Goal: Information Seeking & Learning: Learn about a topic

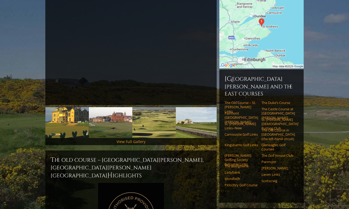
scroll to position [98, 0]
click at [238, 132] on link "Carnoustie Golf Links" at bounding box center [242, 134] width 34 height 4
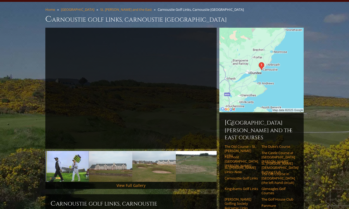
scroll to position [41, 0]
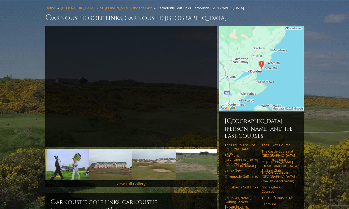
click at [274, 185] on link "Gleneagles Golf Courses" at bounding box center [279, 189] width 34 height 9
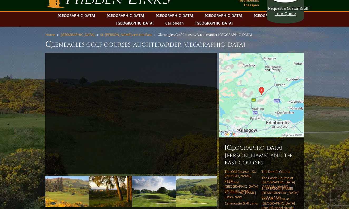
scroll to position [14, 0]
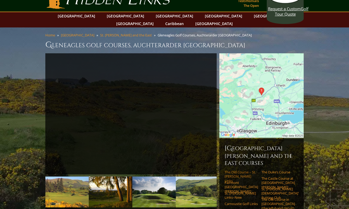
click at [245, 170] on link "The Old Course – St. [PERSON_NAME] Links" at bounding box center [242, 176] width 34 height 13
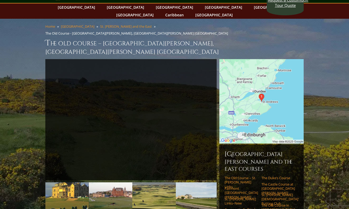
scroll to position [21, 0]
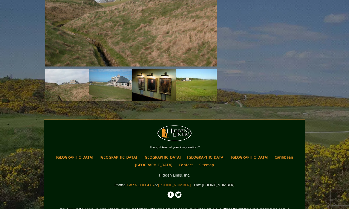
scroll to position [550, 0]
click at [175, 161] on link "[GEOGRAPHIC_DATA]" at bounding box center [153, 165] width 43 height 8
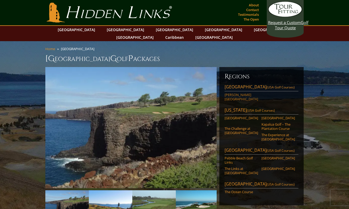
click at [238, 93] on link "[PERSON_NAME][GEOGRAPHIC_DATA]" at bounding box center [242, 97] width 34 height 9
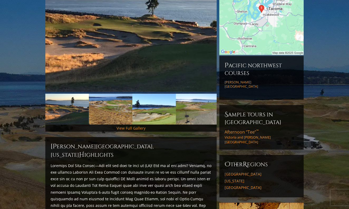
scroll to position [95, 0]
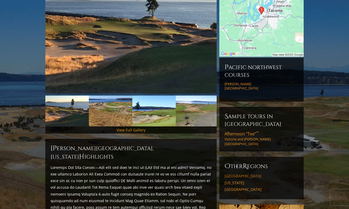
click at [242, 174] on link "[GEOGRAPHIC_DATA]" at bounding box center [262, 176] width 74 height 5
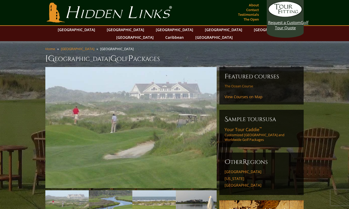
click at [237, 84] on link "The Ocean Course" at bounding box center [242, 86] width 34 height 4
